Goal: Task Accomplishment & Management: Manage account settings

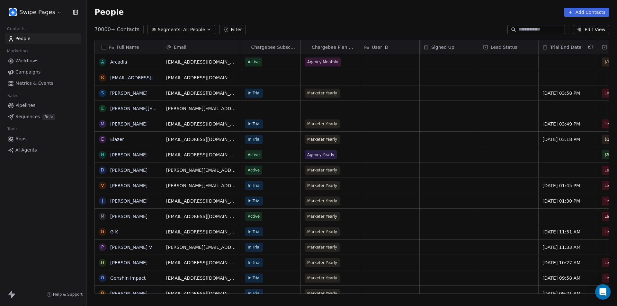
scroll to position [264, 525]
click at [45, 13] on html "Swipe Pages Contacts People Marketing Workflows Campaigns Metrics & Events Sale…" at bounding box center [308, 153] width 617 height 306
click at [40, 233] on html "Swipe Pages Contacts People Marketing Workflows Campaigns Metrics & Events Sale…" at bounding box center [308, 153] width 617 height 306
click at [55, 13] on html "Swipe Pages Contacts People Marketing Workflows Campaigns Metrics & Events Sale…" at bounding box center [308, 153] width 617 height 306
click at [69, 230] on html "Swipe Pages Contacts People Marketing Workflows Campaigns Metrics & Events Sale…" at bounding box center [308, 153] width 617 height 306
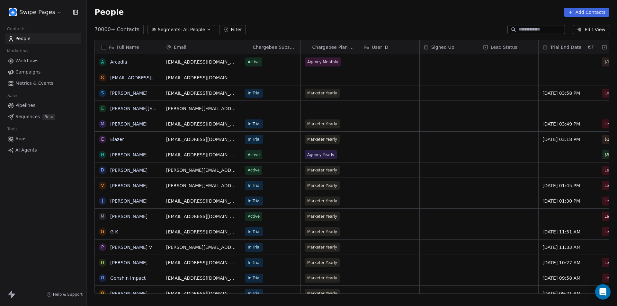
click at [44, 10] on html "Swipe Pages Contacts People Marketing Workflows Campaigns Metrics & Events Sale…" at bounding box center [308, 153] width 617 height 306
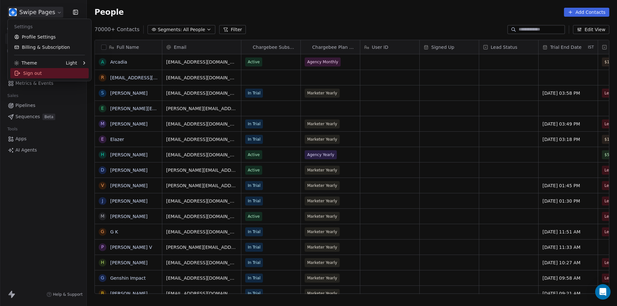
click at [37, 71] on div "Sign out" at bounding box center [49, 73] width 78 height 10
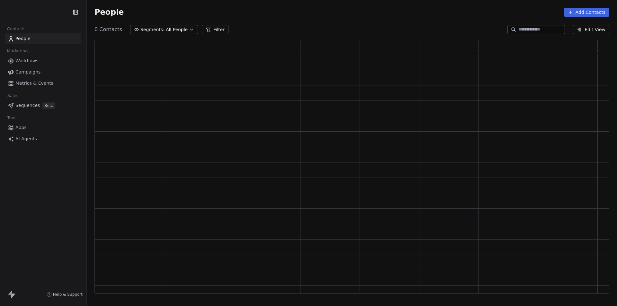
scroll to position [249, 510]
